Goal: Information Seeking & Learning: Learn about a topic

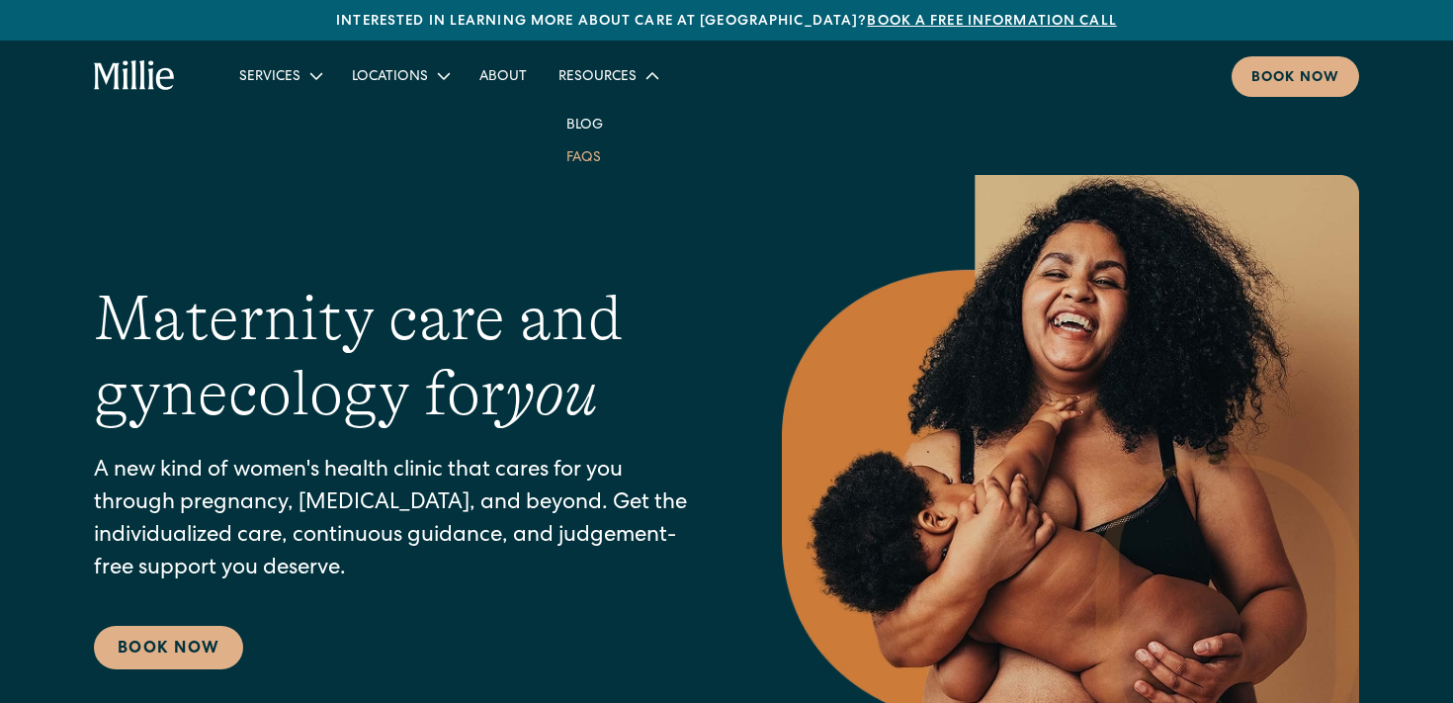
click at [576, 156] on link "FAQs" at bounding box center [584, 156] width 66 height 33
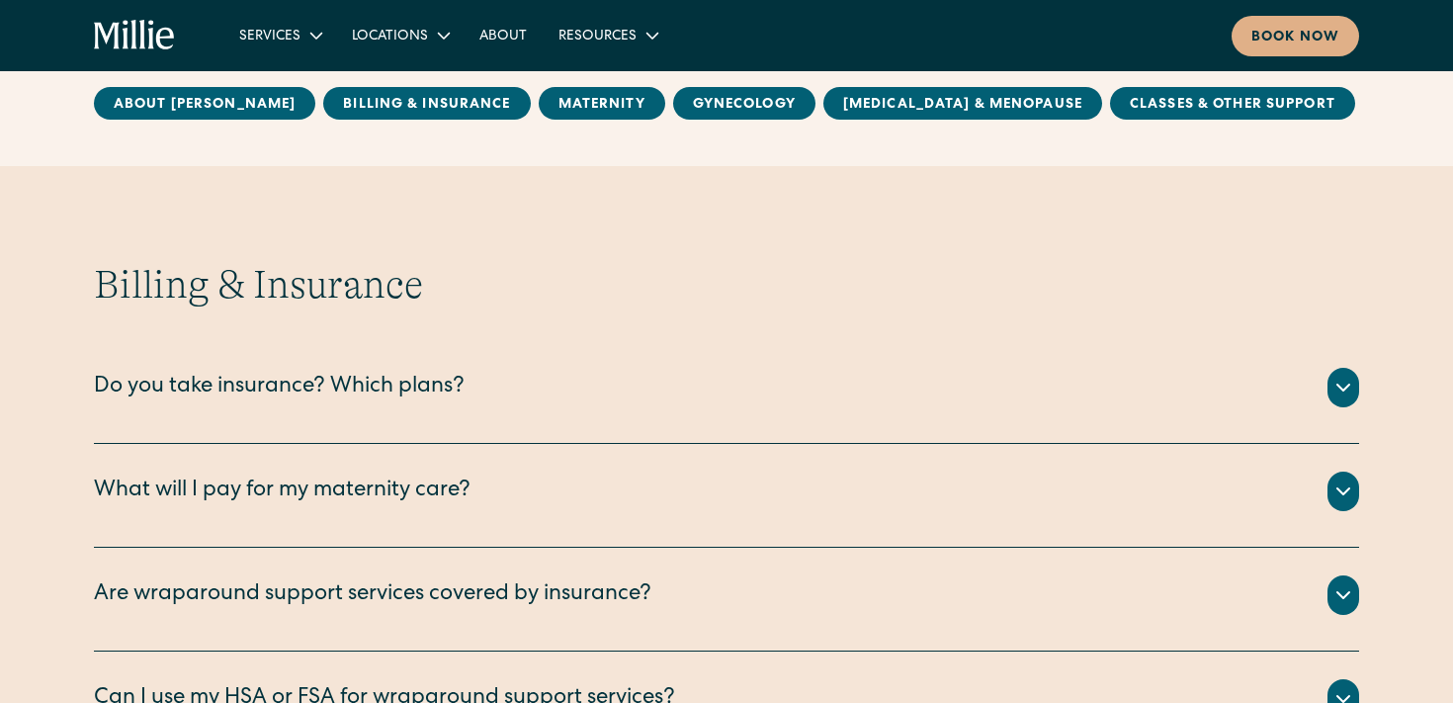
scroll to position [769, 0]
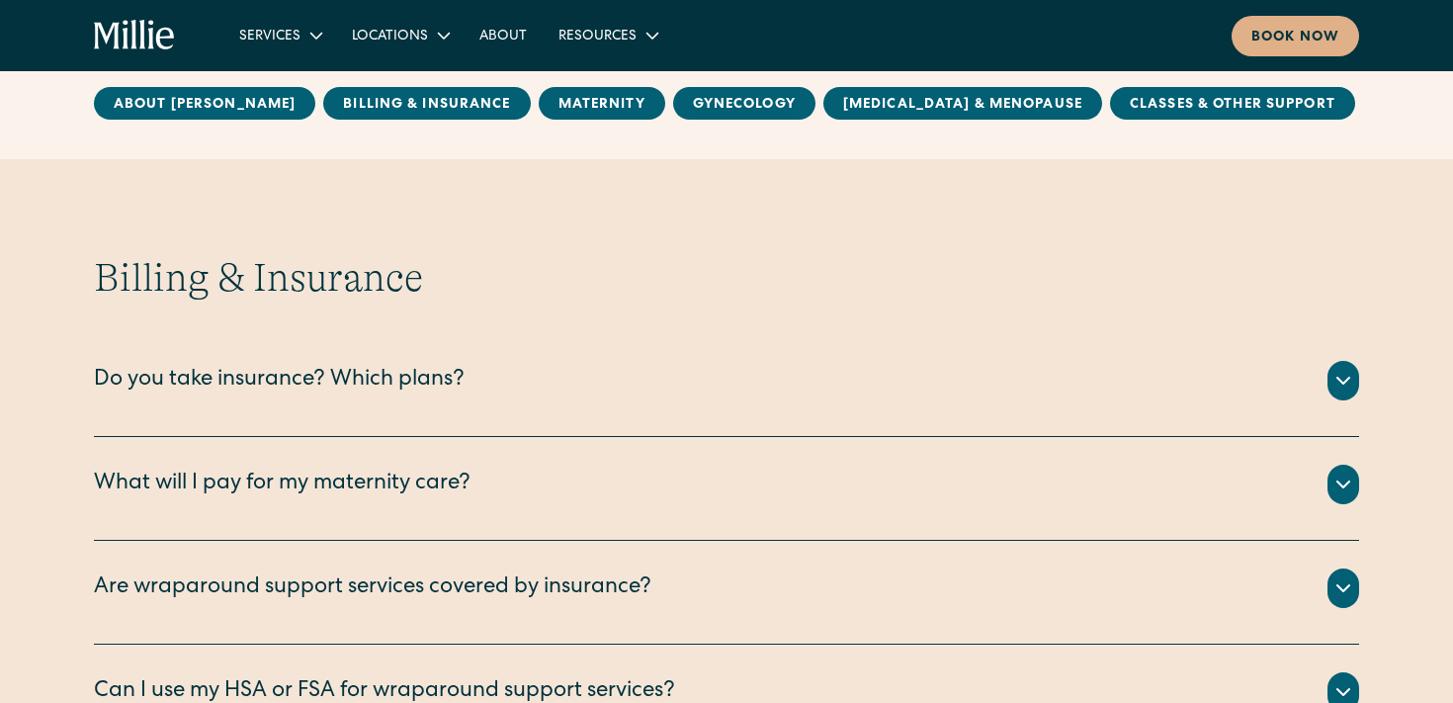
click at [502, 498] on div "What will I pay for my maternity care?" at bounding box center [726, 485] width 1265 height 40
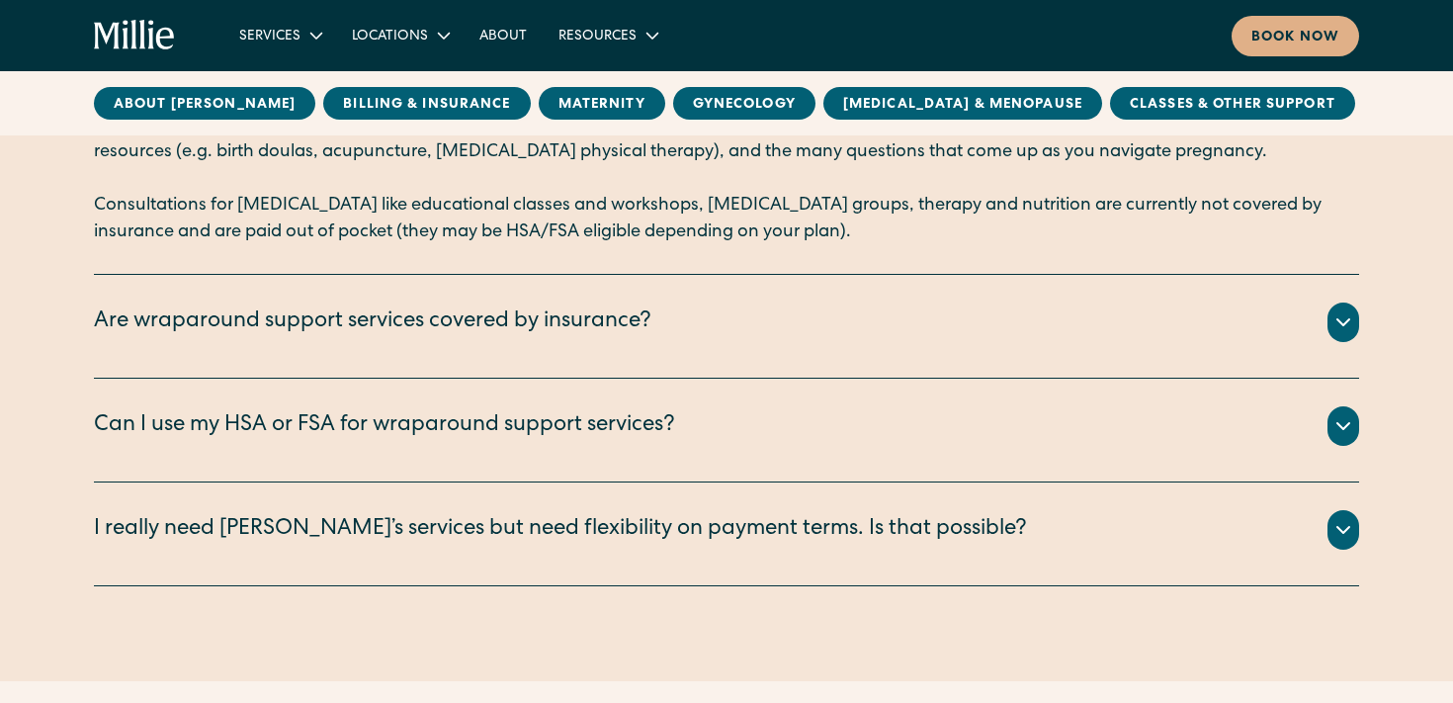
scroll to position [1338, 0]
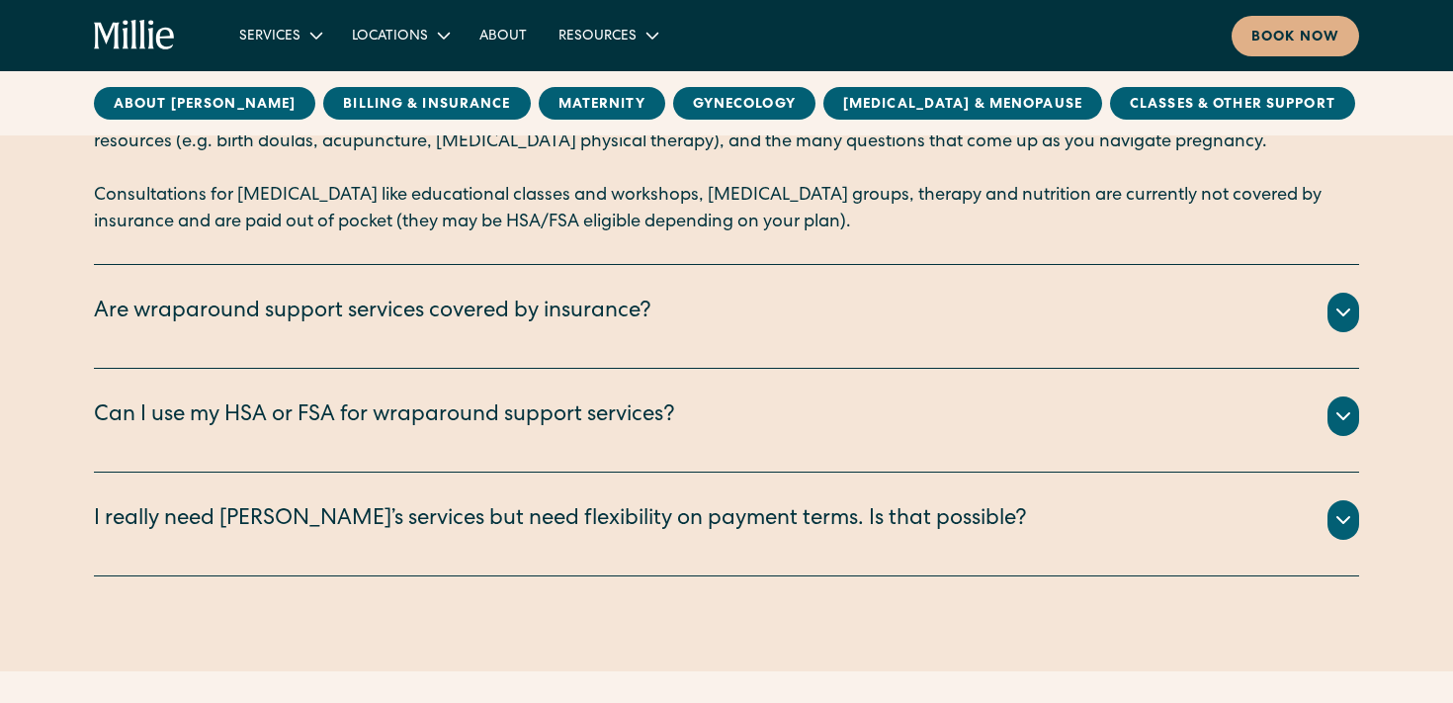
click at [408, 338] on div "In-clinic lactation appointments are billed to your insurance. The rest of our …" at bounding box center [726, 336] width 1265 height 8
click at [412, 317] on div "Are wraparound support services covered by insurance?" at bounding box center [372, 313] width 557 height 33
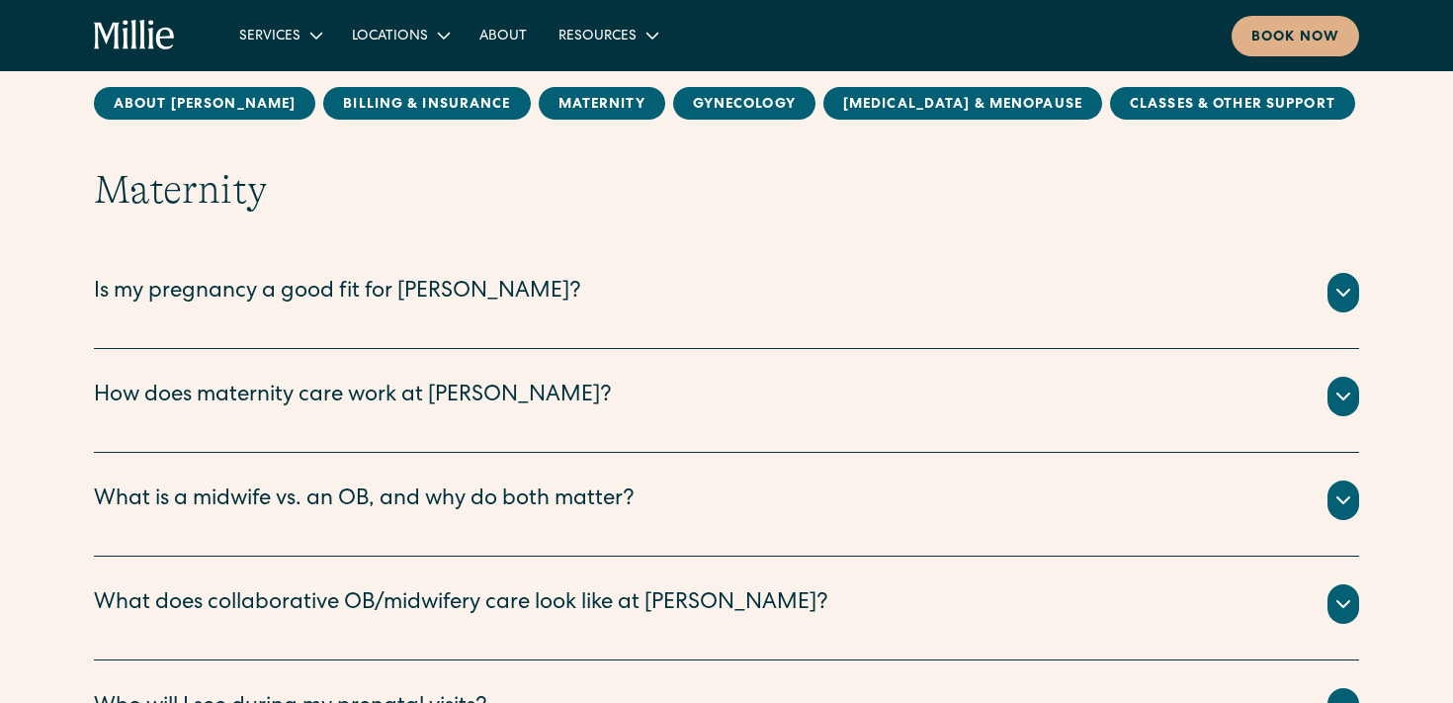
scroll to position [2021, 0]
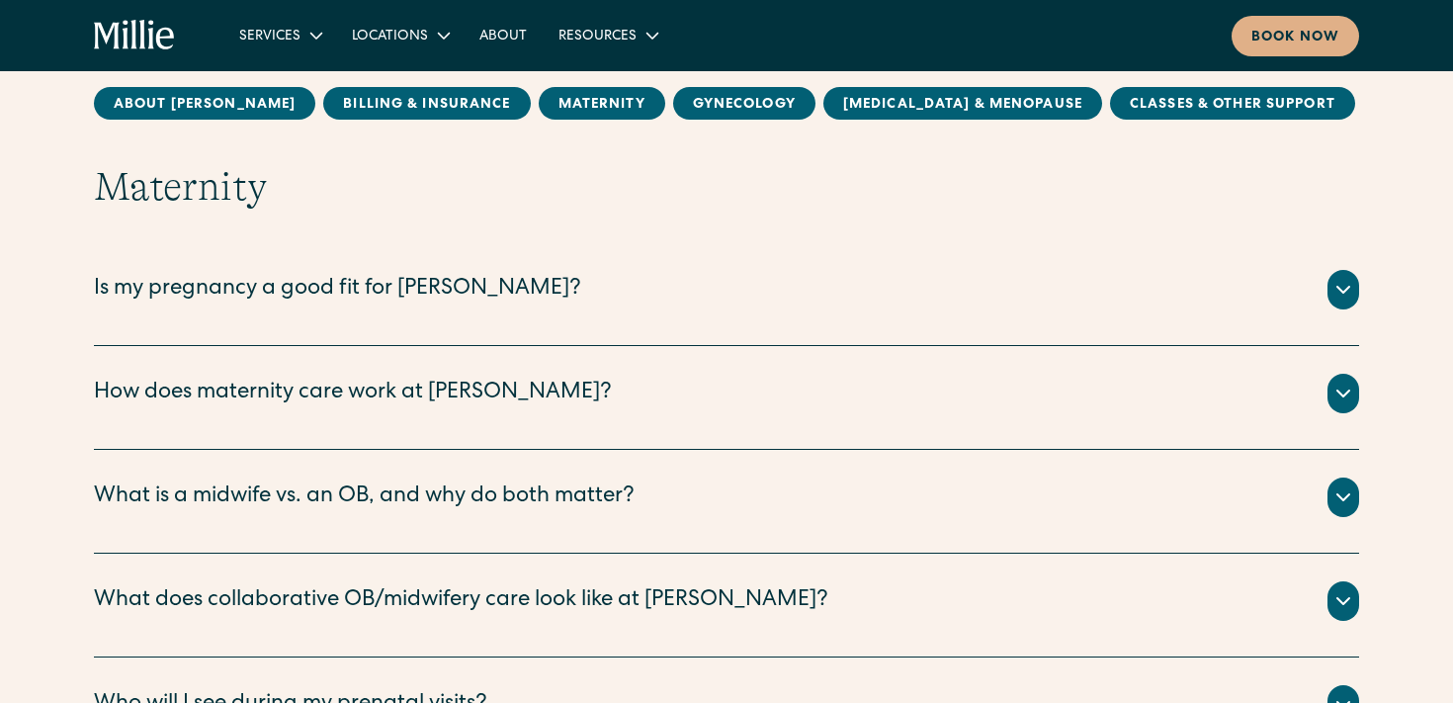
click at [409, 291] on div "Is my pregnancy a good fit for Millie?" at bounding box center [337, 290] width 487 height 33
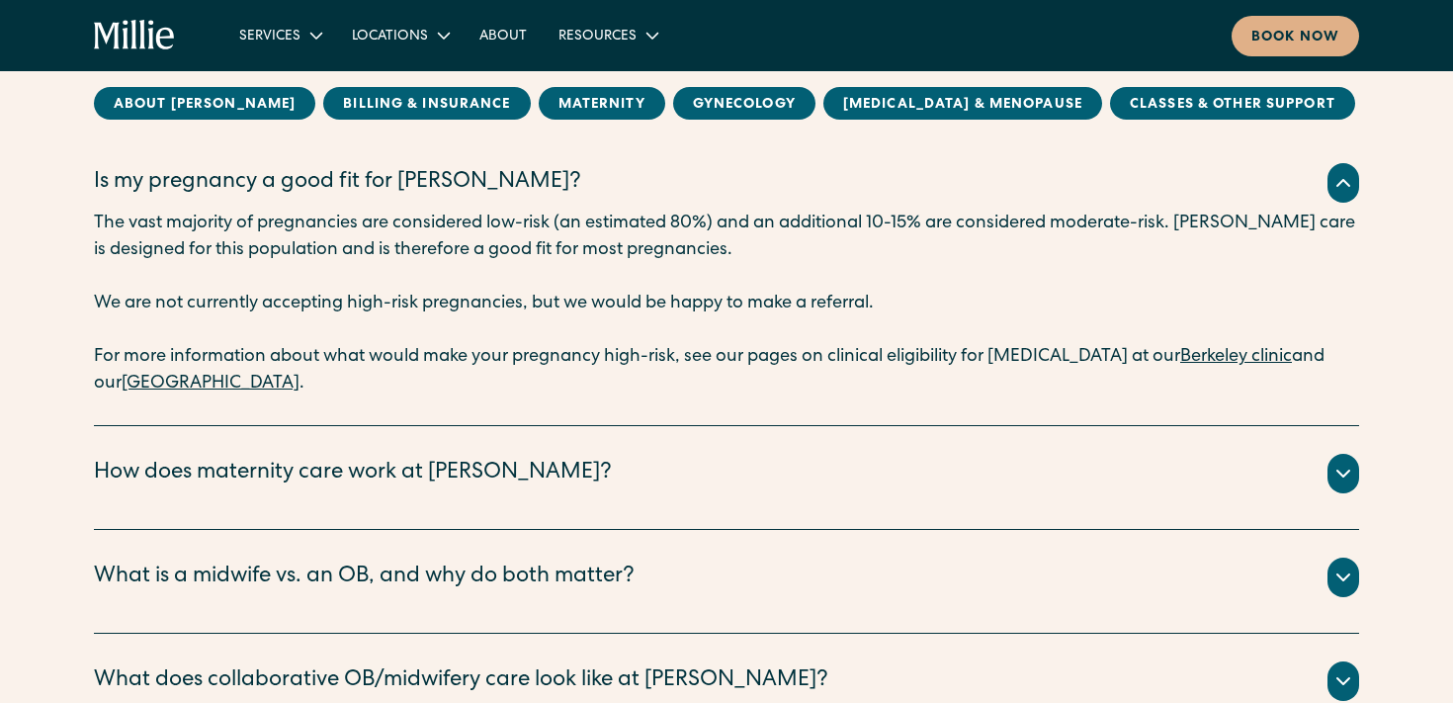
scroll to position [2129, 0]
click at [1231, 358] on link "Berkeley clinic" at bounding box center [1236, 356] width 112 height 18
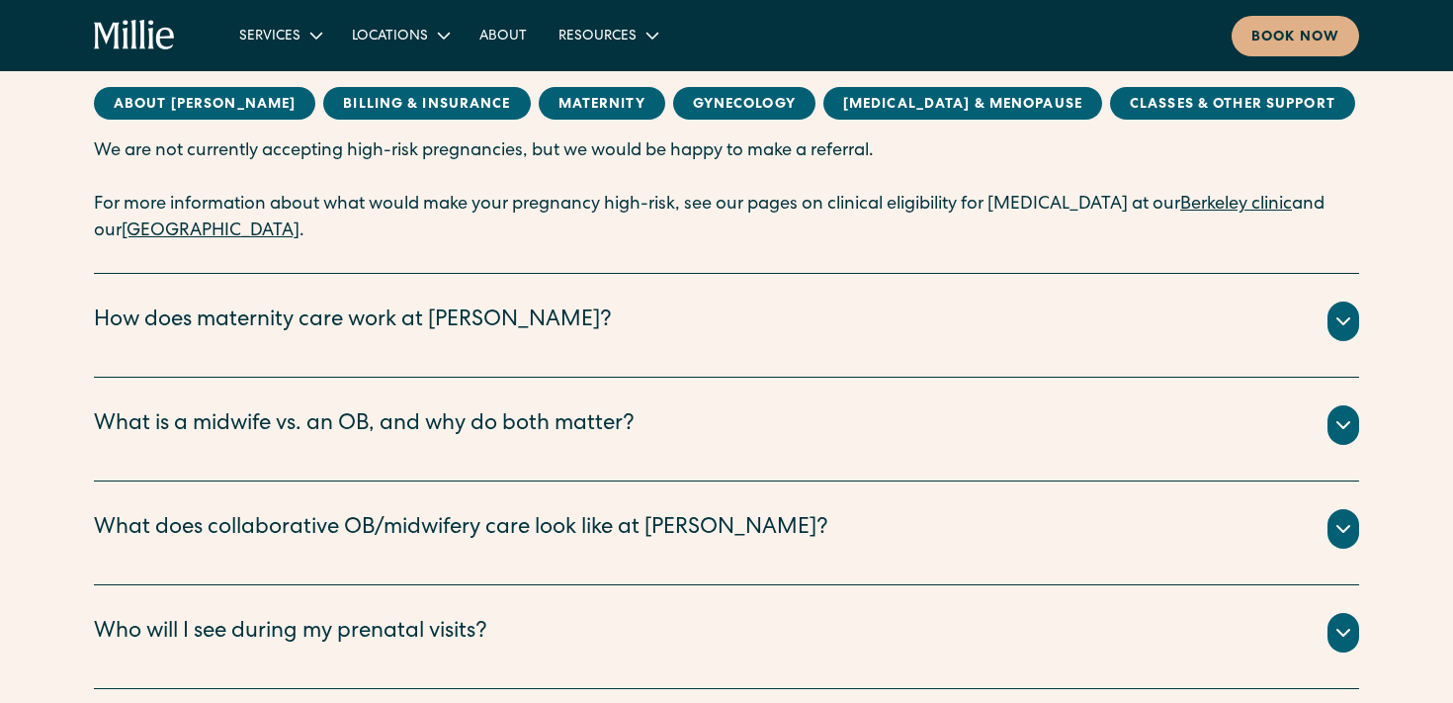
scroll to position [2281, 0]
click at [721, 327] on div "How does maternity care work at Millie?" at bounding box center [726, 320] width 1265 height 40
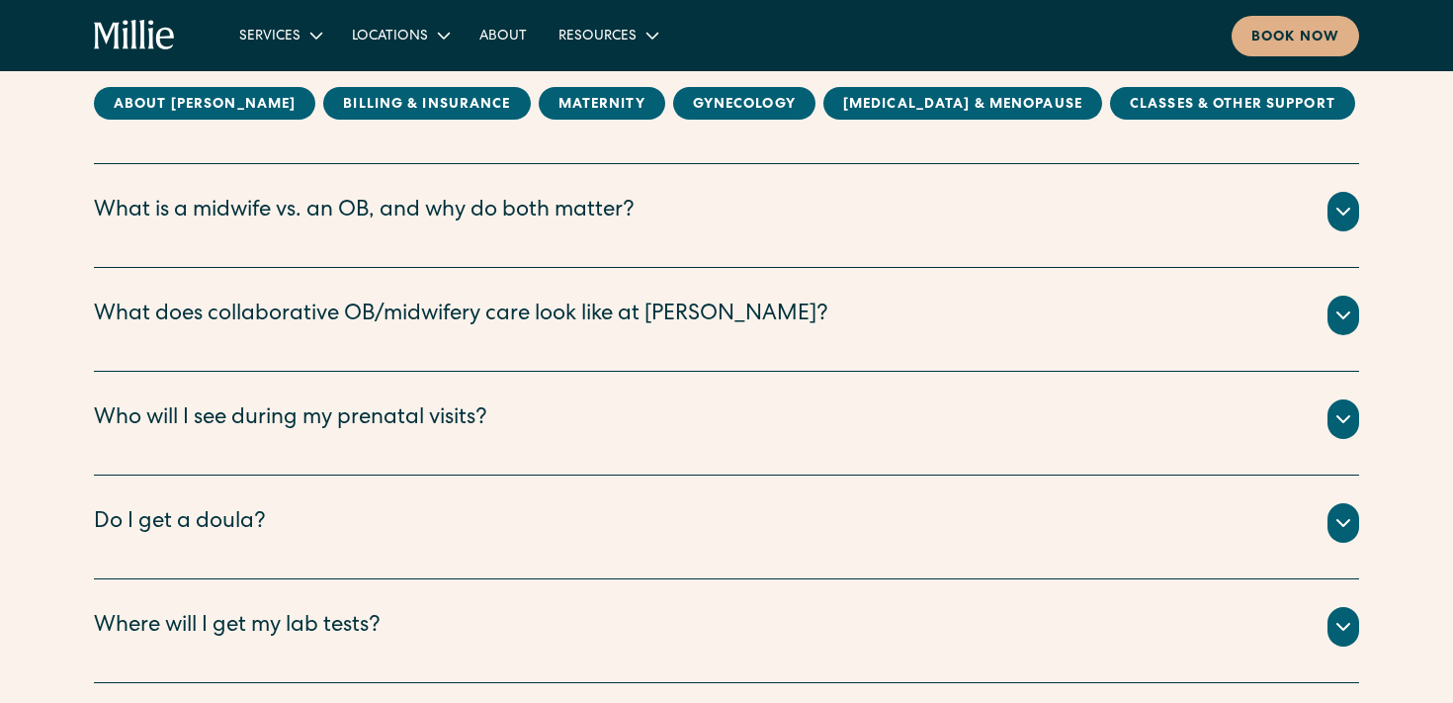
scroll to position [2750, 0]
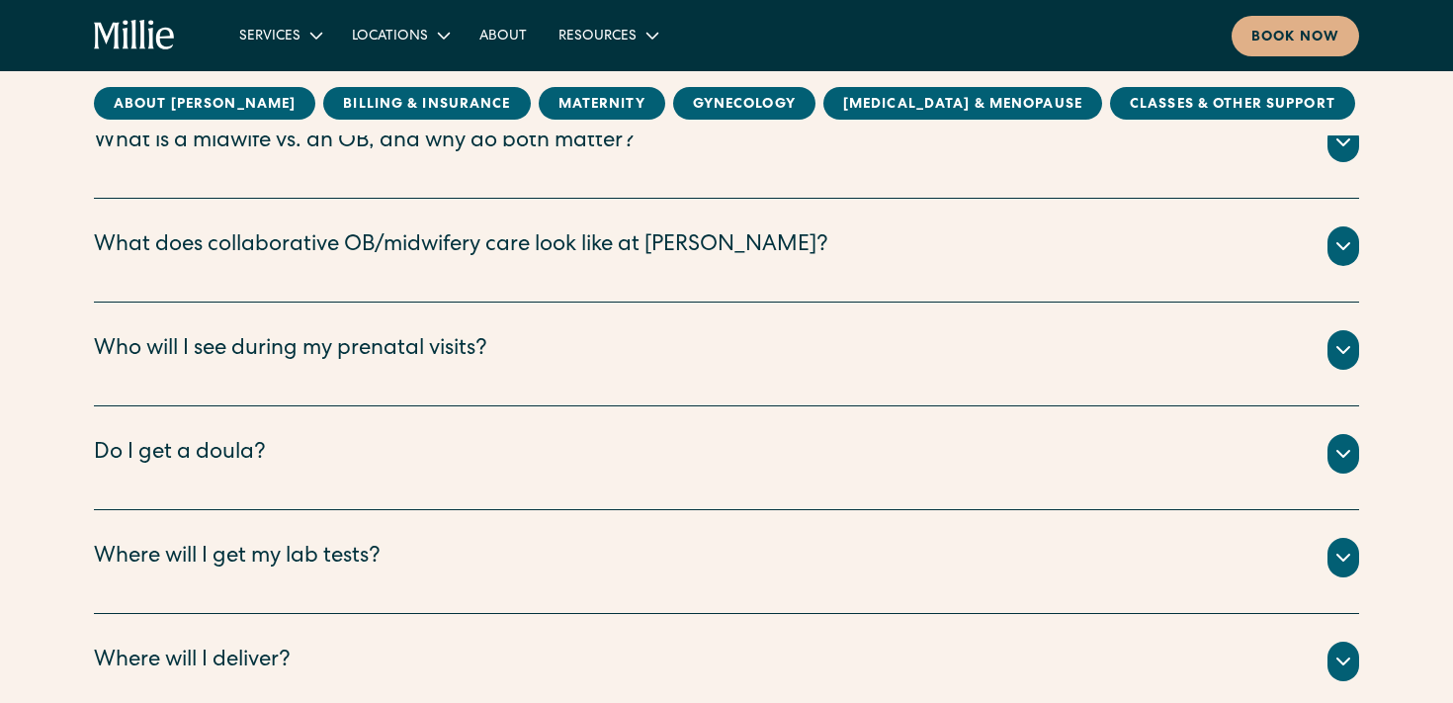
click at [342, 454] on div "Do I get a doula?" at bounding box center [726, 454] width 1265 height 40
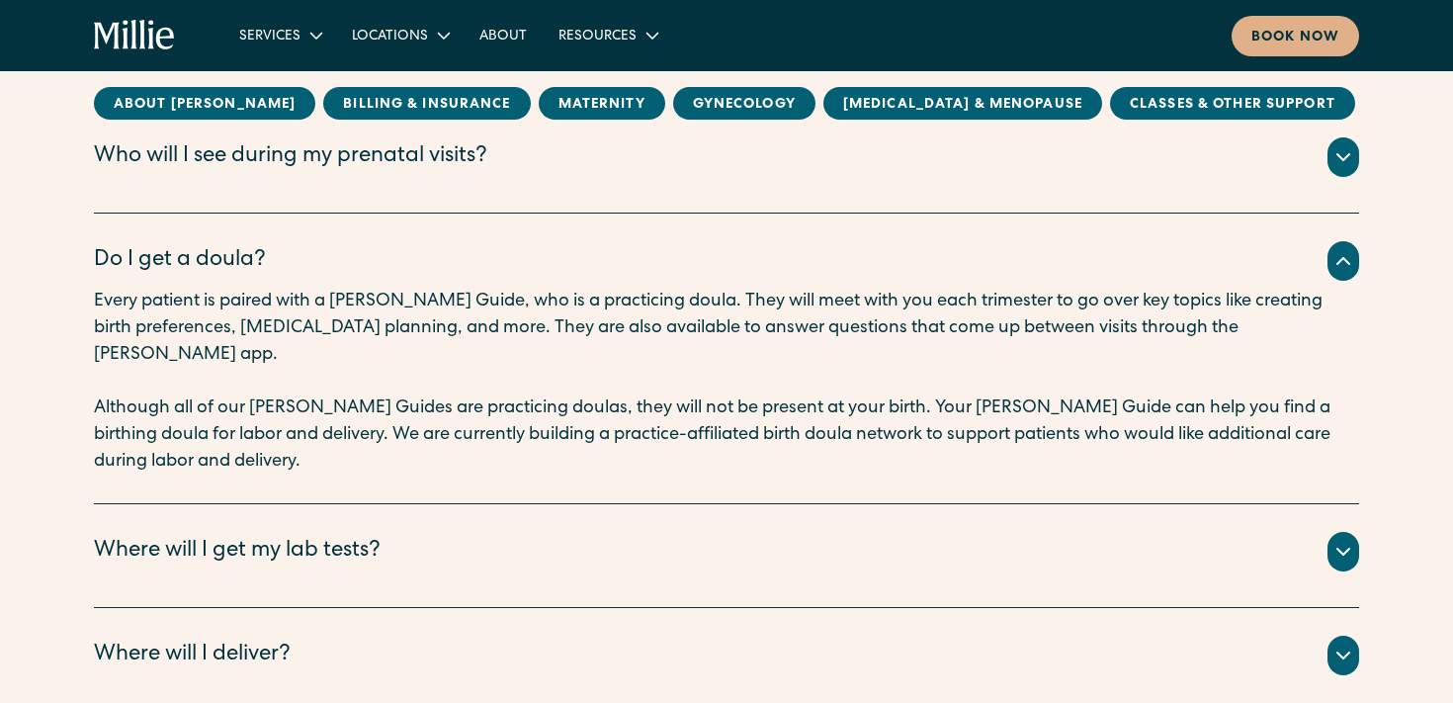
scroll to position [2948, 0]
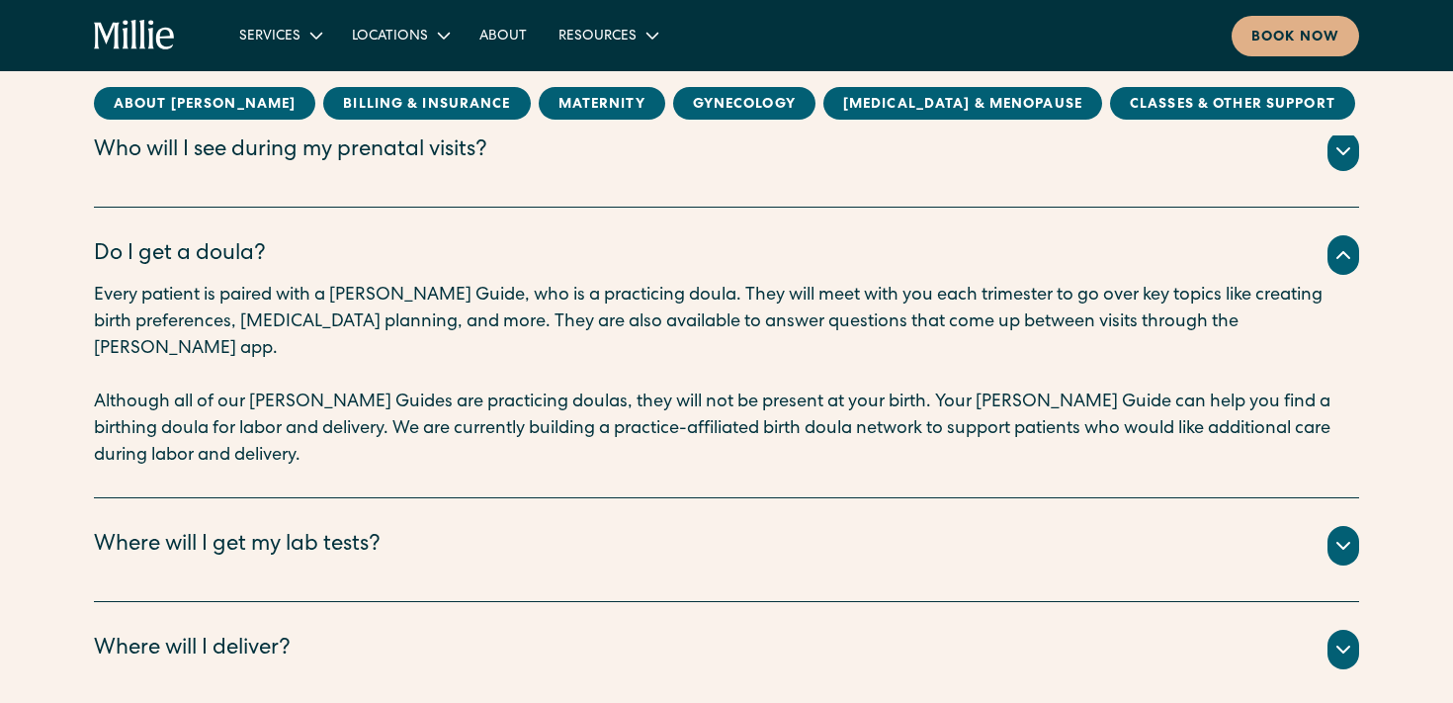
click at [332, 530] on div "Where will I get my lab tests?" at bounding box center [237, 546] width 287 height 33
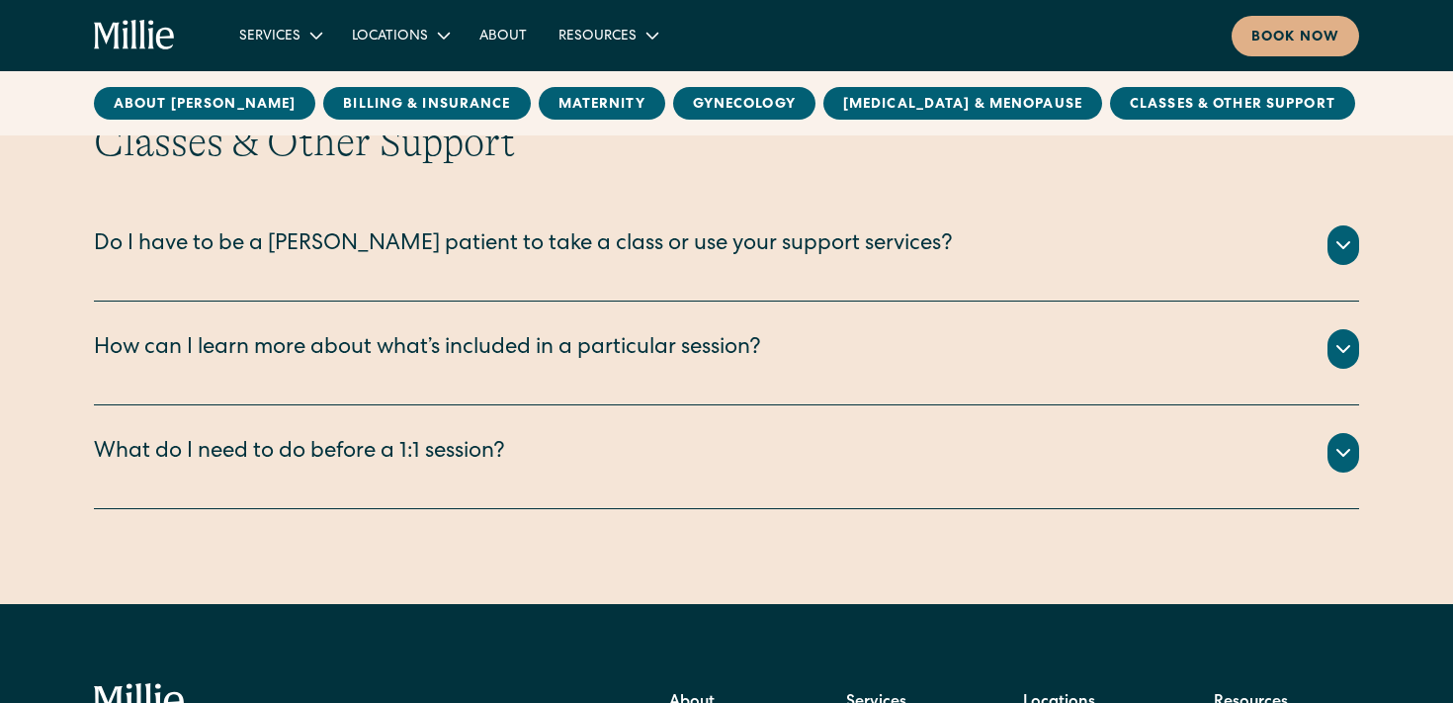
scroll to position [5305, 0]
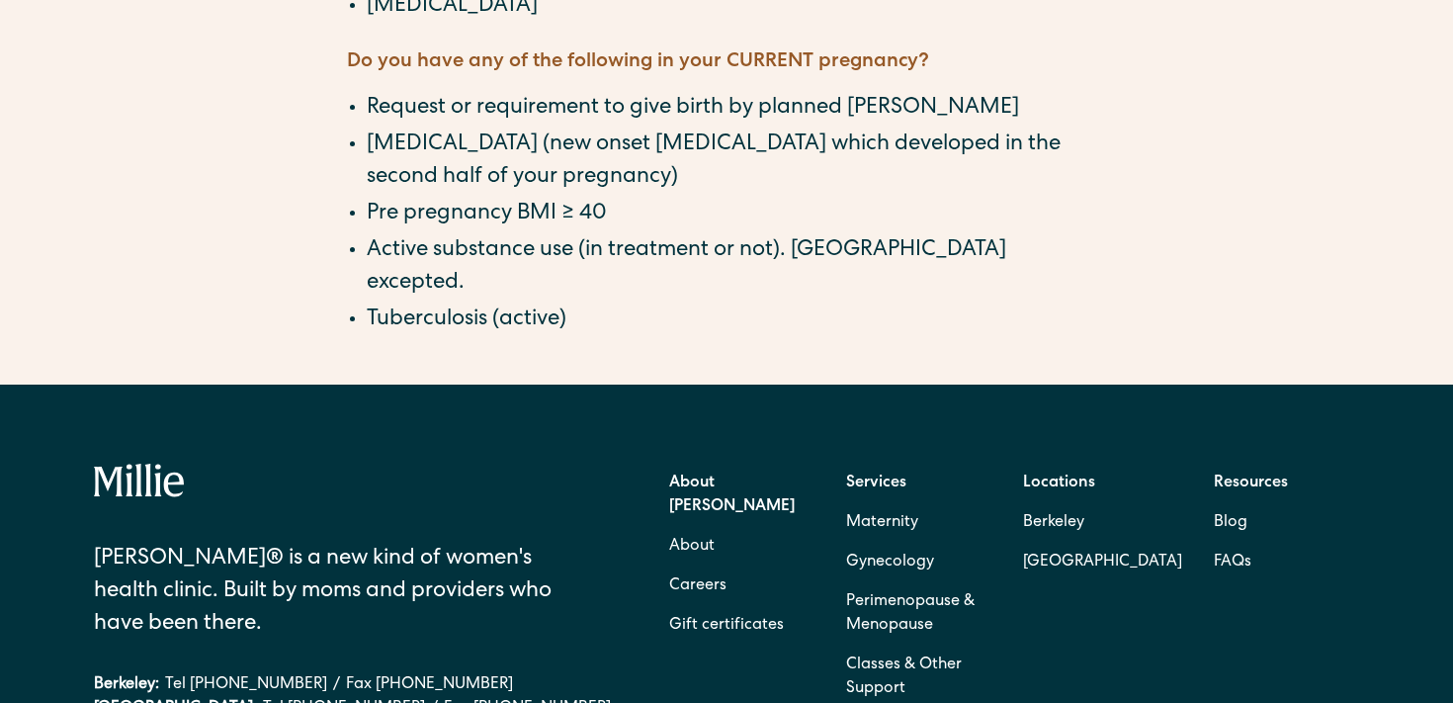
scroll to position [2493, 0]
